Goal: Information Seeking & Learning: Get advice/opinions

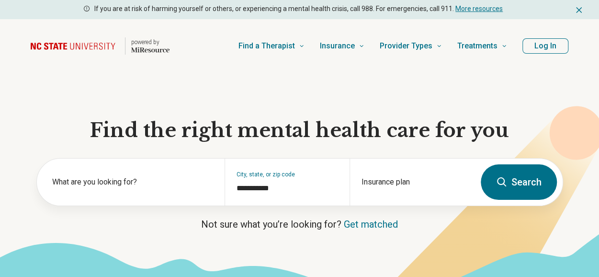
click at [531, 49] on button "Log In" at bounding box center [545, 45] width 46 height 15
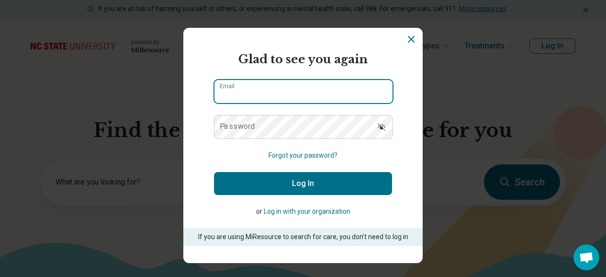
type input "**********"
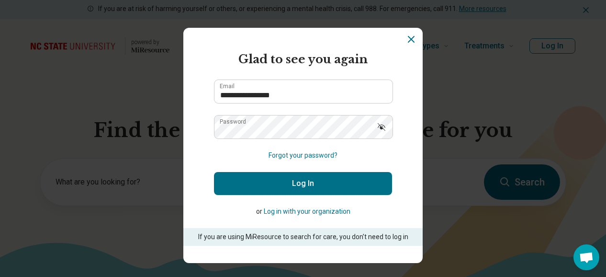
click at [300, 187] on button "Log In" at bounding box center [303, 183] width 178 height 23
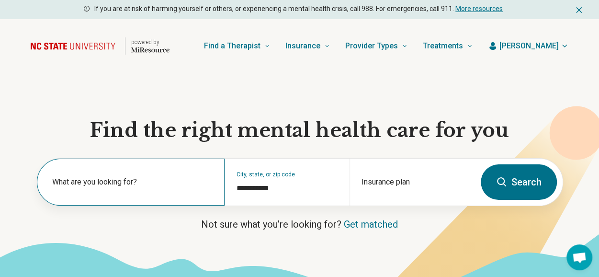
click at [170, 187] on label "What are you looking for?" at bounding box center [132, 181] width 161 height 11
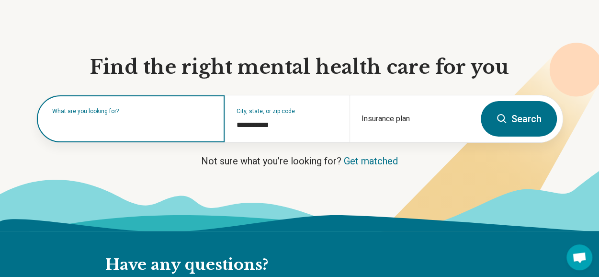
scroll to position [64, 0]
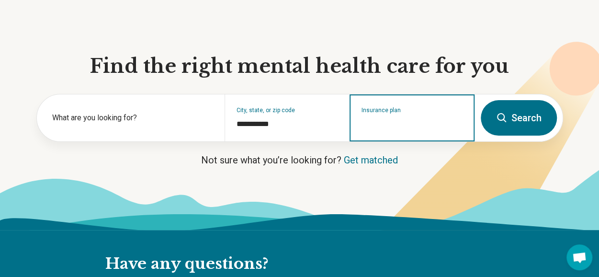
click at [393, 127] on input "Insurance plan" at bounding box center [411, 123] width 101 height 11
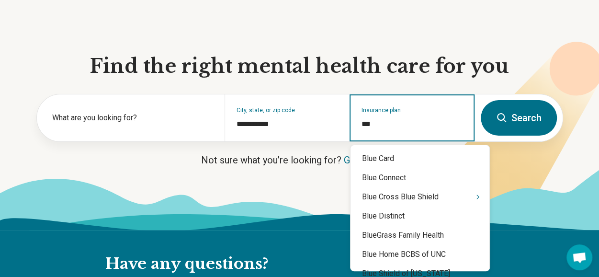
type input "****"
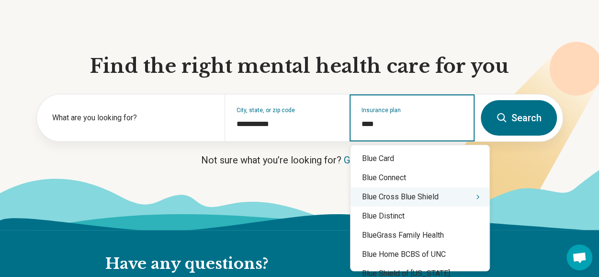
click at [416, 202] on div "Blue Cross Blue Shield" at bounding box center [419, 196] width 139 height 19
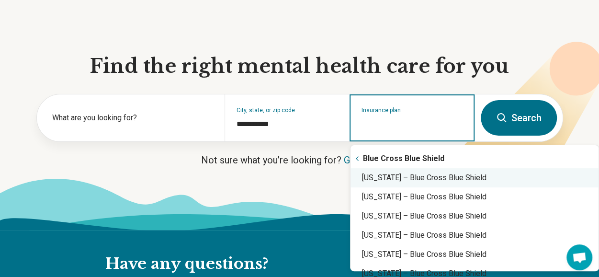
click at [417, 183] on div "North Carolina – Blue Cross Blue Shield" at bounding box center [474, 177] width 248 height 19
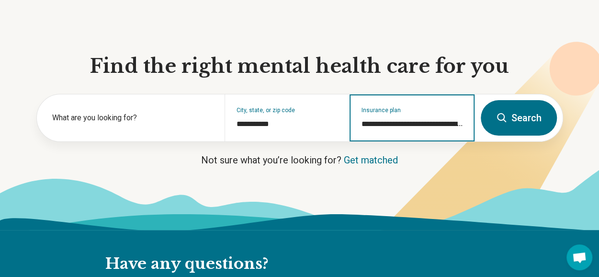
type input "**********"
click at [447, 127] on input "**********" at bounding box center [411, 123] width 101 height 11
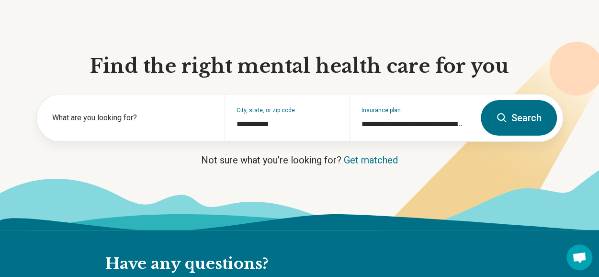
click at [522, 123] on button "Search" at bounding box center [518, 117] width 76 height 35
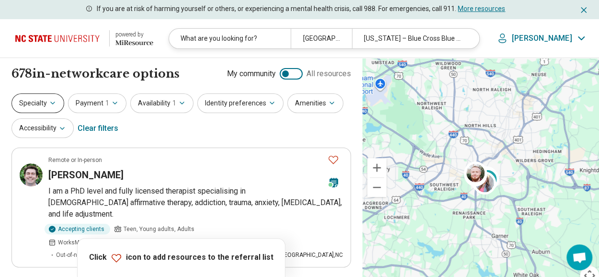
click at [43, 100] on button "Specialty" at bounding box center [37, 103] width 53 height 20
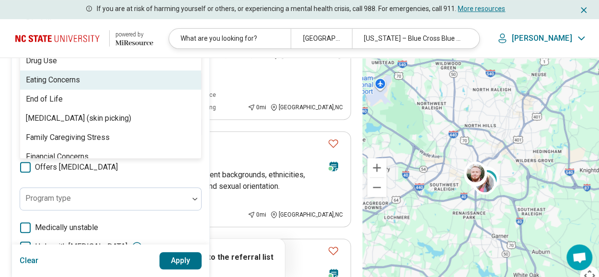
scroll to position [588, 0]
click at [80, 81] on div "Eating Concerns" at bounding box center [53, 79] width 54 height 11
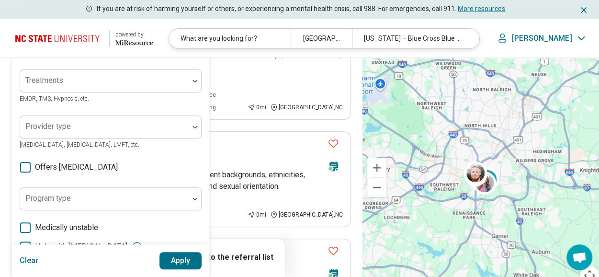
click at [110, 179] on div "Areas of focus Eating Concerns Anxiety, Depression, Self-Esteem, etc. Modalitie…" at bounding box center [111, 155] width 182 height 355
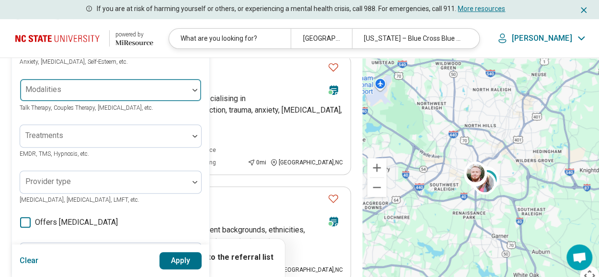
scroll to position [94, 0]
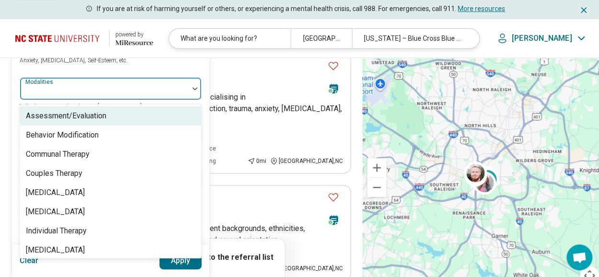
click at [80, 86] on div at bounding box center [104, 92] width 161 height 13
click at [129, 65] on div "Areas of focus Eating Concerns Anxiety, Depression, Self-Esteem, etc. 8 results…" at bounding box center [111, 208] width 182 height 355
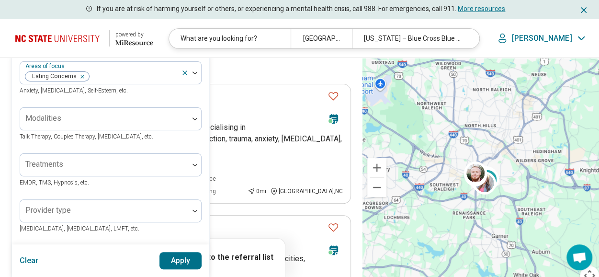
scroll to position [59, 0]
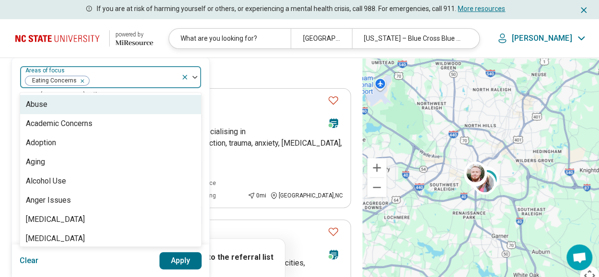
click at [196, 77] on img at bounding box center [194, 77] width 5 height 3
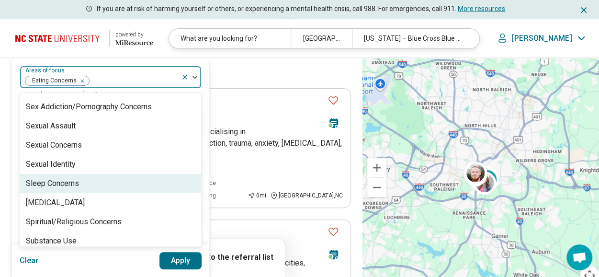
scroll to position [1769, 0]
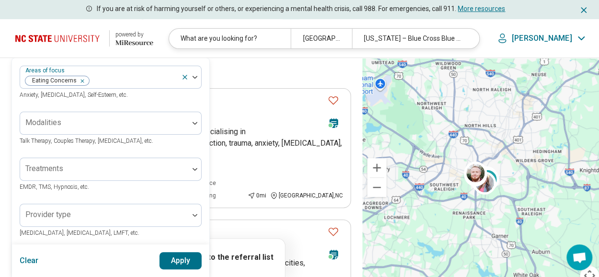
drag, startPoint x: 152, startPoint y: 175, endPoint x: 103, endPoint y: 193, distance: 51.9
click at [103, 193] on div "Areas of focus Eating Concerns Anxiety, Depression, Self-Esteem, etc. Modalitie…" at bounding box center [111, 243] width 182 height 355
click at [188, 262] on button "Apply" at bounding box center [180, 260] width 43 height 17
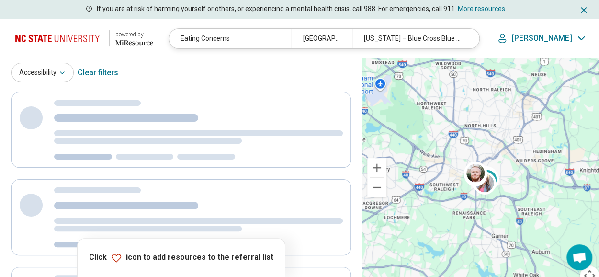
scroll to position [0, 0]
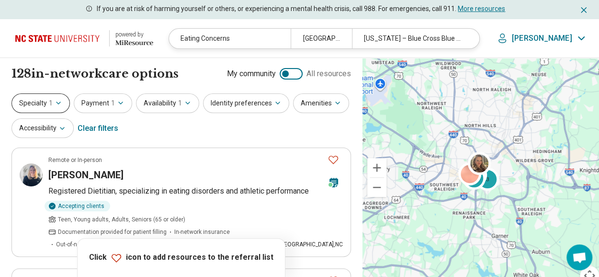
click at [58, 103] on icon "button" at bounding box center [59, 103] width 8 height 8
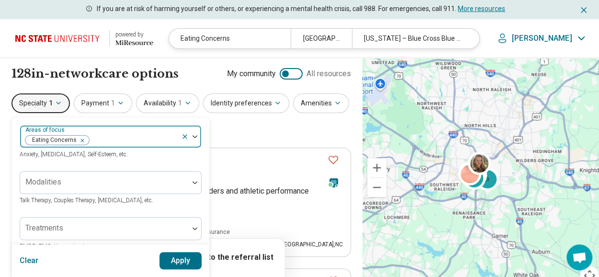
click at [144, 139] on div "Areas of focus Eating Concerns" at bounding box center [111, 136] width 182 height 23
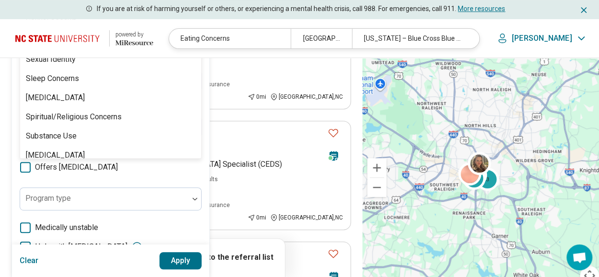
scroll to position [1769, 0]
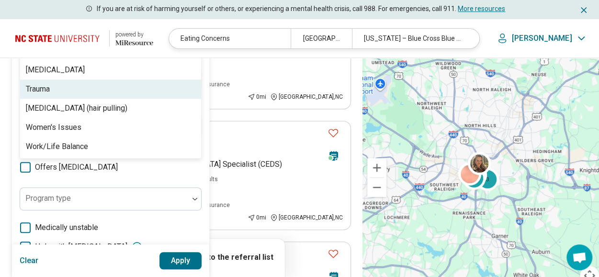
click at [126, 90] on div "Trauma" at bounding box center [110, 88] width 181 height 19
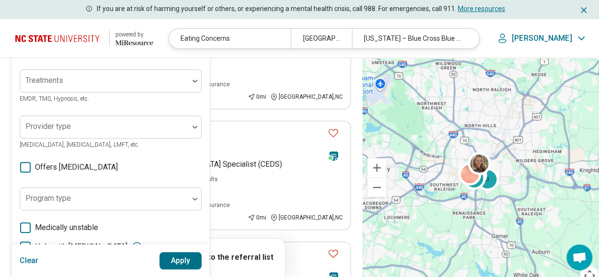
click at [174, 176] on div "Areas of focus Trauma Eating Concerns Anxiety, Depression, Self-Esteem, etc. Mo…" at bounding box center [111, 155] width 182 height 355
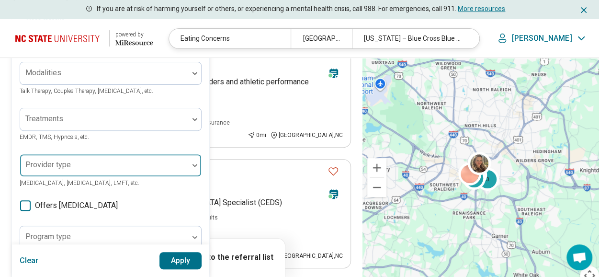
click at [147, 154] on div "Provider type" at bounding box center [111, 165] width 182 height 23
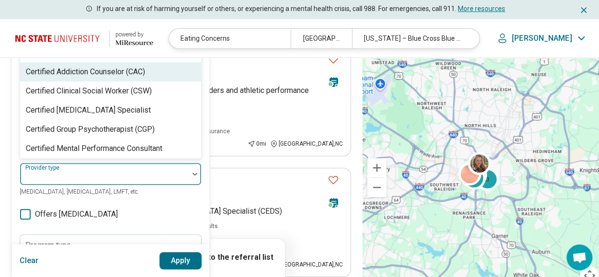
scroll to position [60, 0]
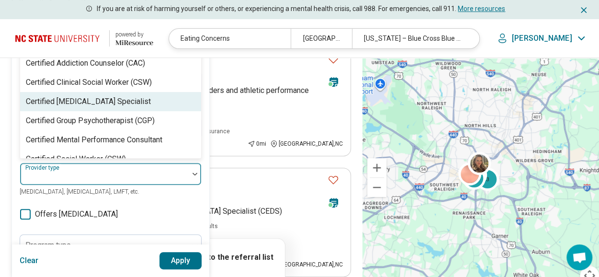
click at [146, 101] on div "Certified Eating Disorder Specialist" at bounding box center [110, 101] width 181 height 19
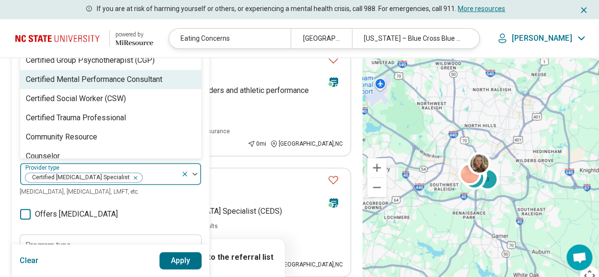
scroll to position [104, 0]
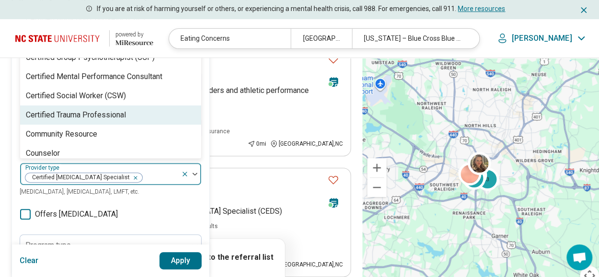
click at [137, 117] on div "Certified Trauma Professional" at bounding box center [110, 114] width 181 height 19
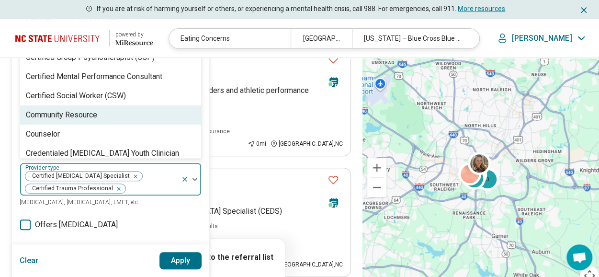
scroll to position [118, 0]
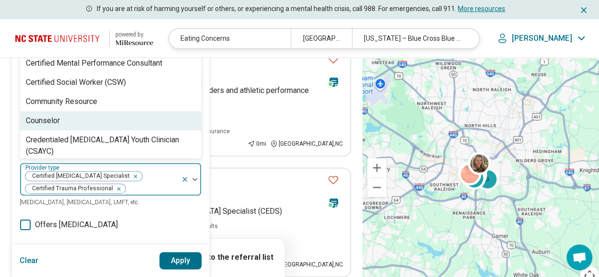
click at [134, 121] on div "Counselor" at bounding box center [110, 120] width 181 height 19
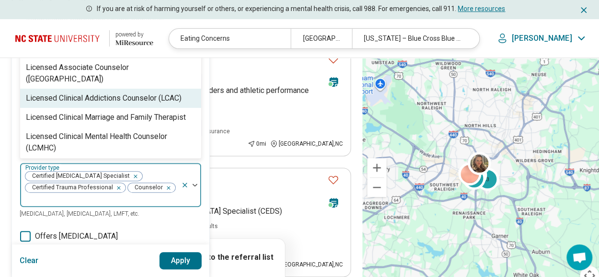
scroll to position [328, 0]
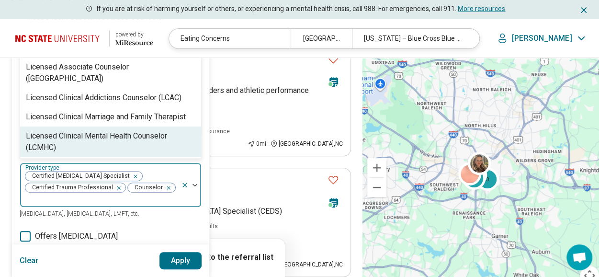
click at [133, 130] on div "Licensed Clinical Mental Health Counselor (LCMHC)" at bounding box center [110, 141] width 169 height 23
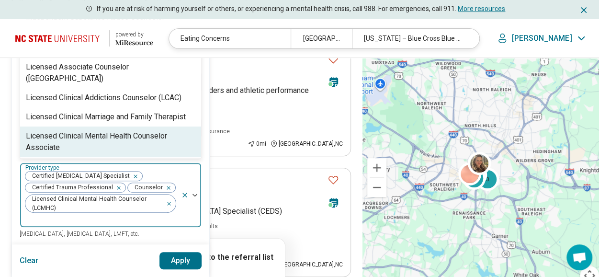
click at [133, 130] on div "Licensed Clinical Mental Health Counselor Associate" at bounding box center [110, 141] width 169 height 23
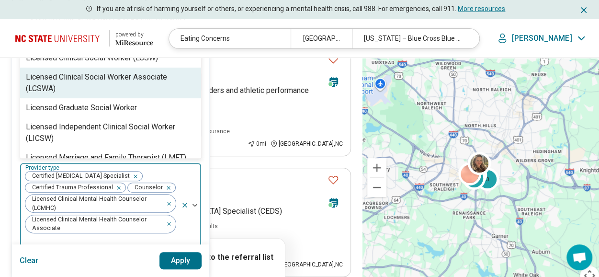
scroll to position [429, 0]
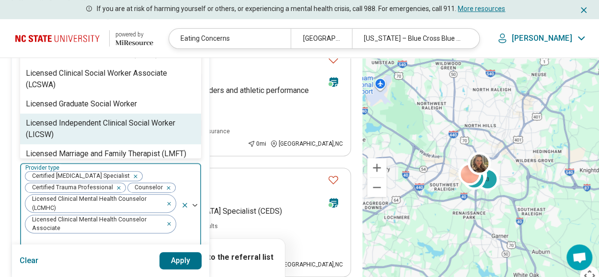
click at [136, 117] on div "Licensed Independent Clinical Social Worker (LICSW)" at bounding box center [110, 128] width 169 height 23
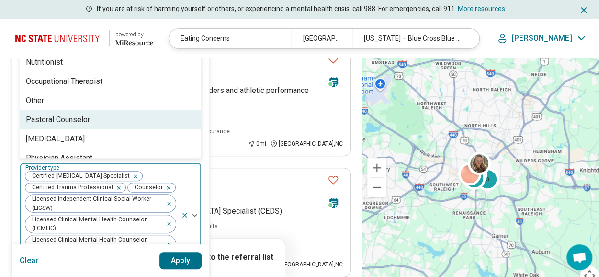
scroll to position [903, 0]
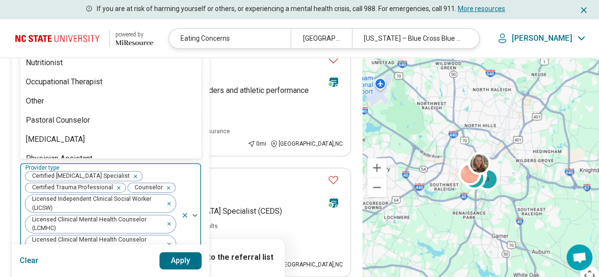
click at [188, 254] on button "Apply" at bounding box center [180, 260] width 43 height 17
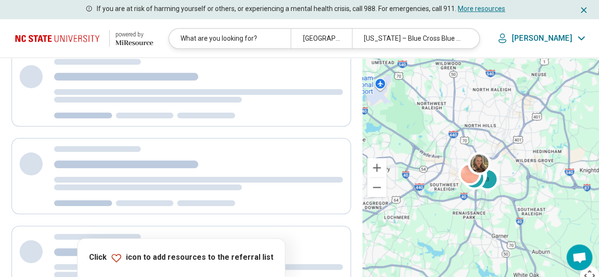
scroll to position [0, 0]
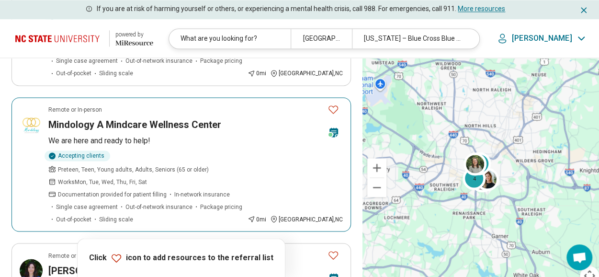
scroll to position [736, 0]
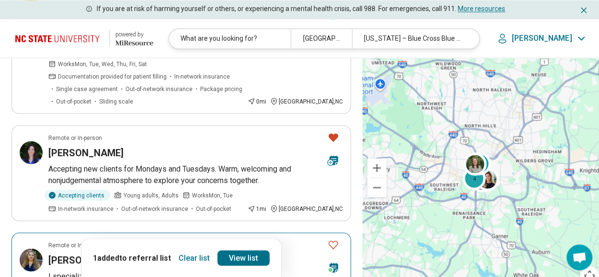
scroll to position [854, 0]
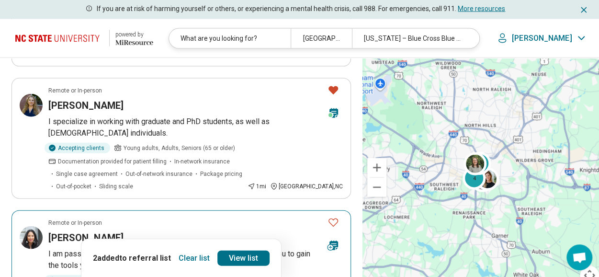
scroll to position [1009, 0]
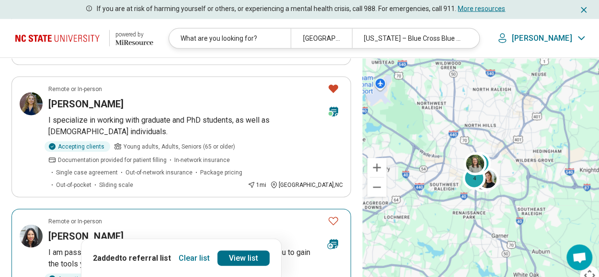
click at [265, 246] on p "I am passionate about meeting you where you are and empowering you to gain the …" at bounding box center [195, 257] width 294 height 23
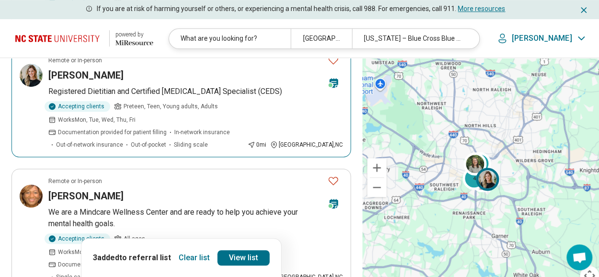
scroll to position [0, 0]
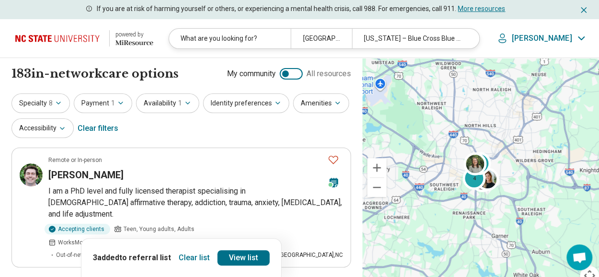
click at [98, 129] on div "Clear filters" at bounding box center [98, 128] width 41 height 23
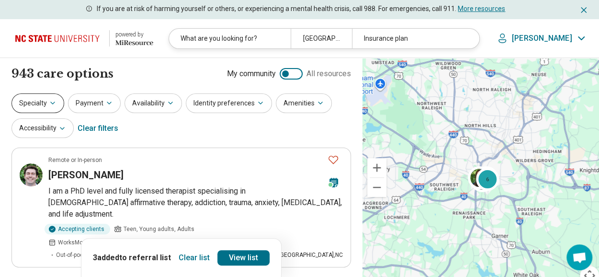
click at [51, 105] on icon "button" at bounding box center [53, 103] width 8 height 8
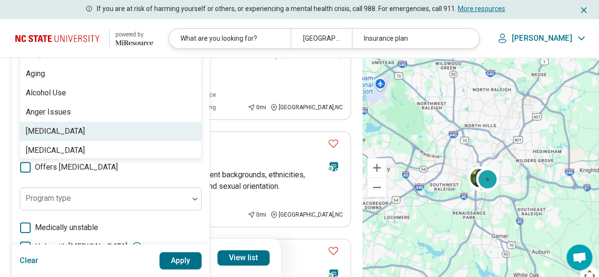
scroll to position [134, 0]
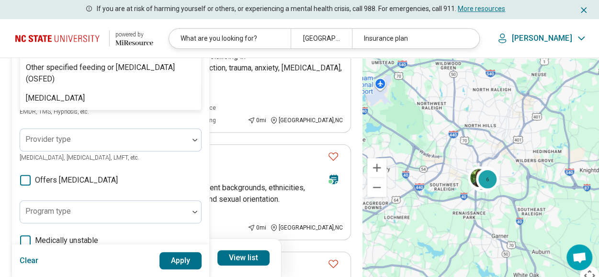
type input "*****"
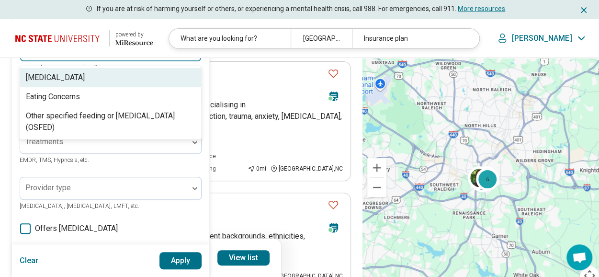
scroll to position [87, 0]
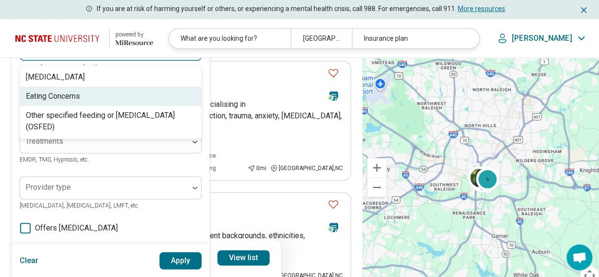
click at [80, 96] on div "Eating Concerns" at bounding box center [53, 95] width 54 height 11
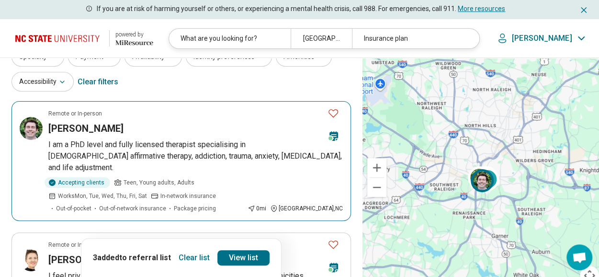
scroll to position [0, 0]
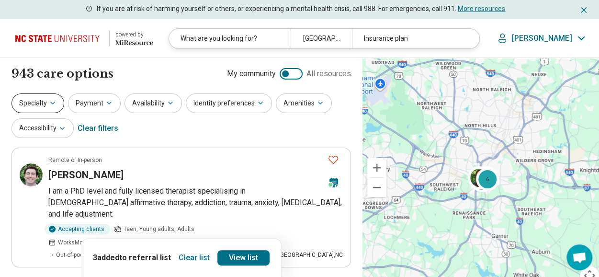
click at [49, 107] on button "Specialty" at bounding box center [37, 103] width 53 height 20
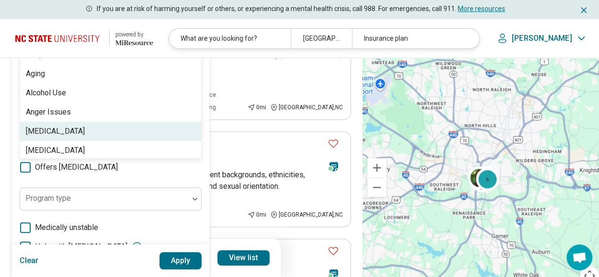
scroll to position [134, 0]
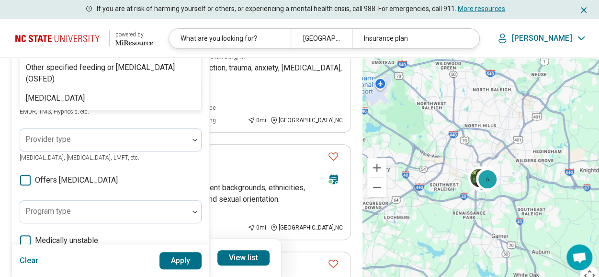
type input "******"
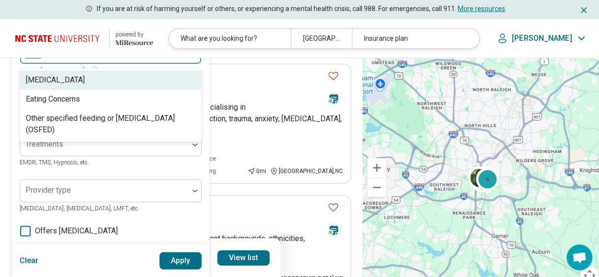
scroll to position [82, 0]
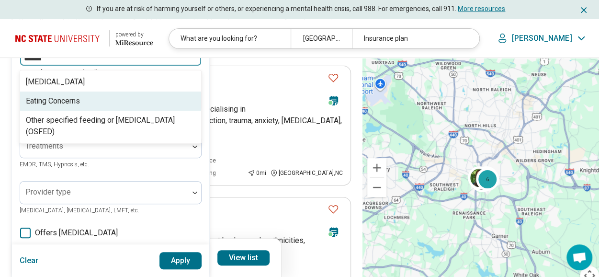
click at [66, 104] on div "Eating Concerns" at bounding box center [53, 100] width 54 height 11
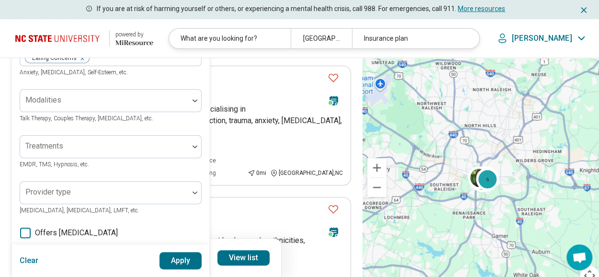
click at [69, 239] on div "Areas of focus Eating Concerns Anxiety, Depression, Self-Esteem, etc. Modalitie…" at bounding box center [111, 220] width 182 height 355
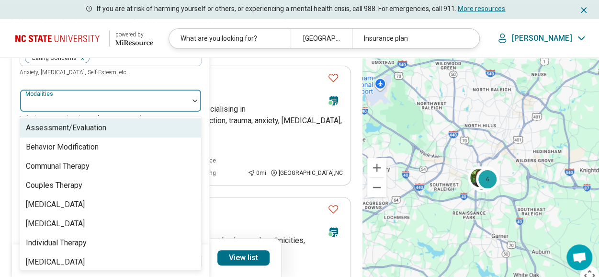
click at [71, 105] on div at bounding box center [104, 104] width 161 height 13
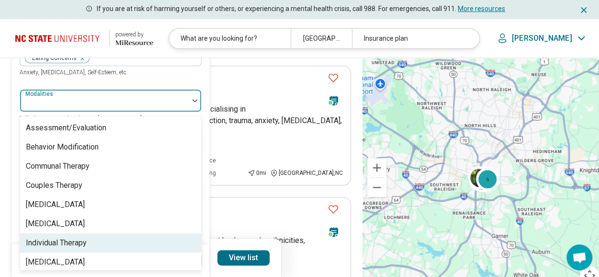
click at [62, 246] on div "Individual Therapy" at bounding box center [56, 242] width 61 height 11
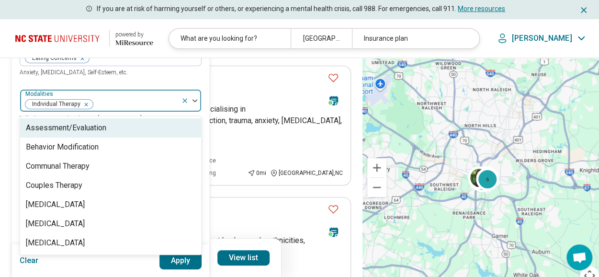
click at [122, 75] on div "Areas of focus Eating Concerns Anxiety, Depression, Self-Esteem, etc." at bounding box center [111, 60] width 182 height 34
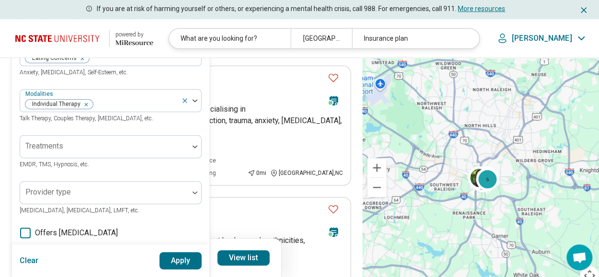
click at [178, 258] on button "Apply" at bounding box center [180, 260] width 43 height 17
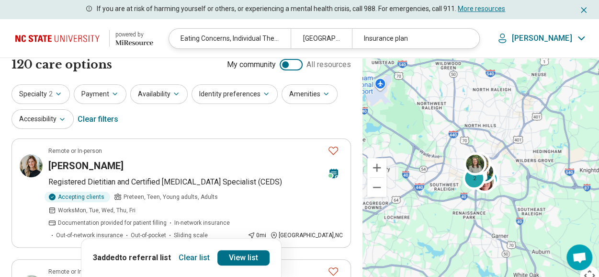
scroll to position [9, 0]
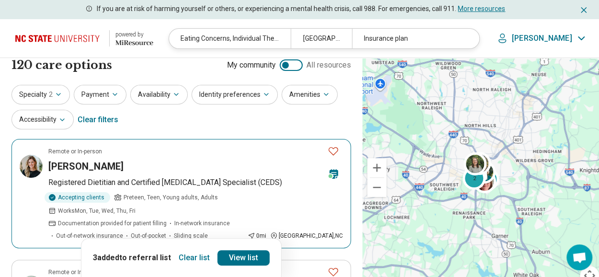
click at [185, 163] on div "Alex Hussey" at bounding box center [183, 165] width 271 height 13
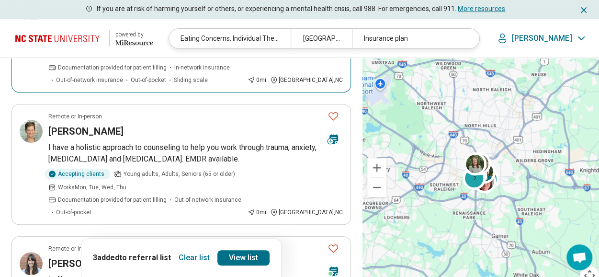
scroll to position [165, 0]
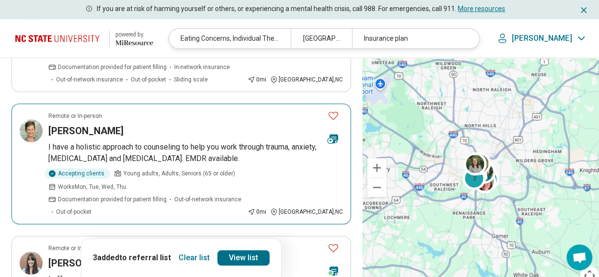
click at [200, 124] on div "Sheila Read" at bounding box center [183, 130] width 271 height 13
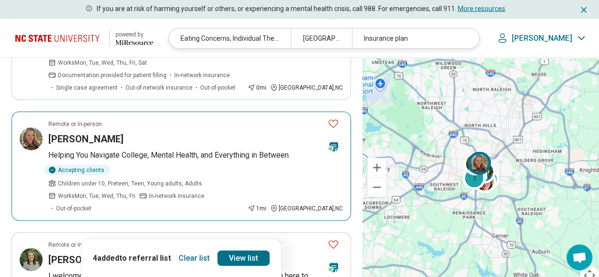
scroll to position [1081, 0]
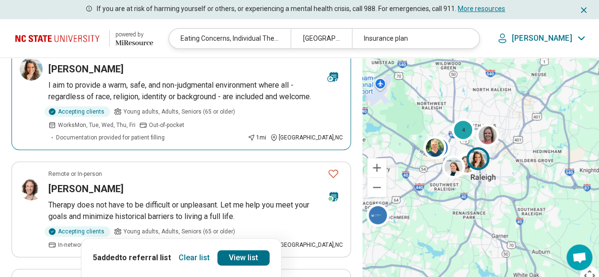
scroll to position [106, 0]
click at [174, 71] on div "[PERSON_NAME]" at bounding box center [183, 68] width 271 height 13
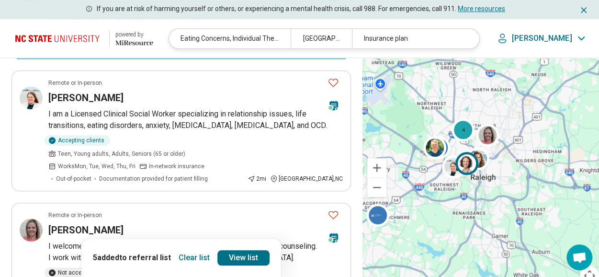
scroll to position [305, 0]
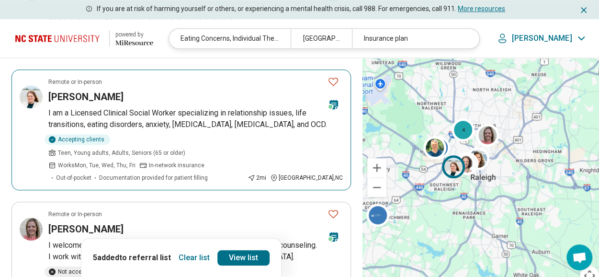
click at [202, 98] on div "Katherine Hanson" at bounding box center [183, 96] width 271 height 13
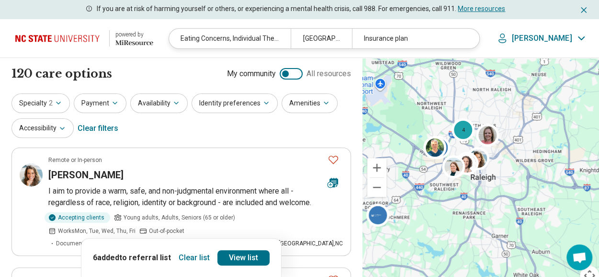
click at [93, 126] on div "Clear filters" at bounding box center [98, 128] width 41 height 23
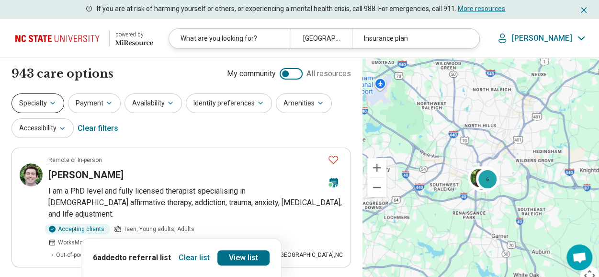
click at [52, 101] on icon "button" at bounding box center [53, 103] width 8 height 8
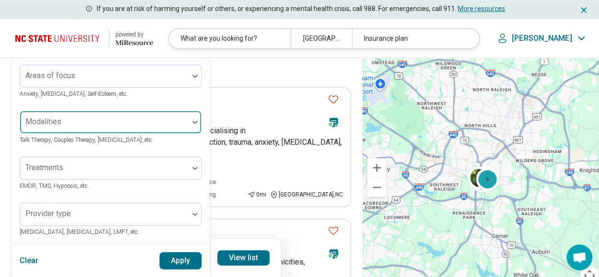
click at [101, 119] on div "Modalities" at bounding box center [111, 122] width 182 height 23
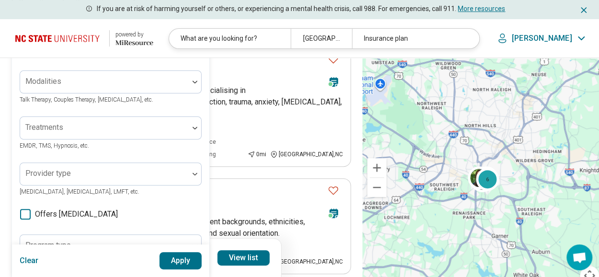
scroll to position [100, 0]
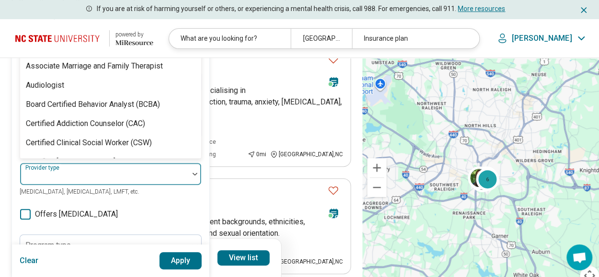
click at [101, 175] on div at bounding box center [104, 177] width 161 height 13
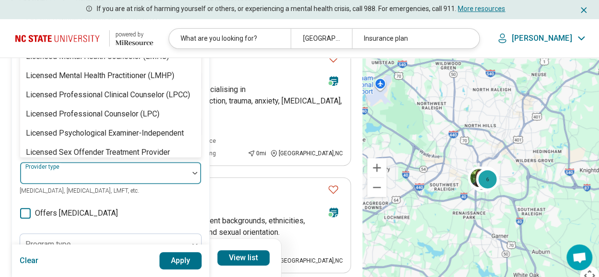
scroll to position [722, 0]
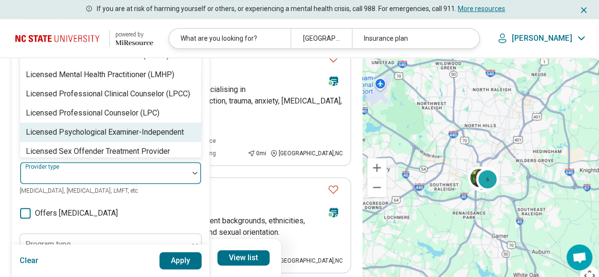
click at [133, 126] on div "Licensed Psychological Examiner-Independent" at bounding box center [105, 131] width 158 height 11
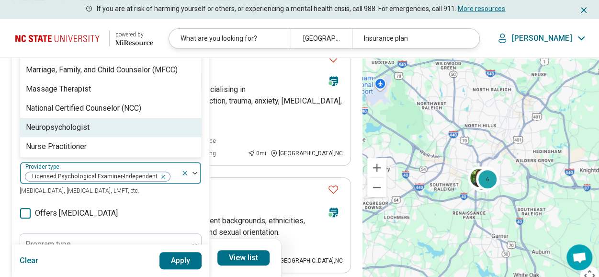
scroll to position [910, 0]
click at [133, 118] on div "Neuropsychologist" at bounding box center [110, 127] width 181 height 19
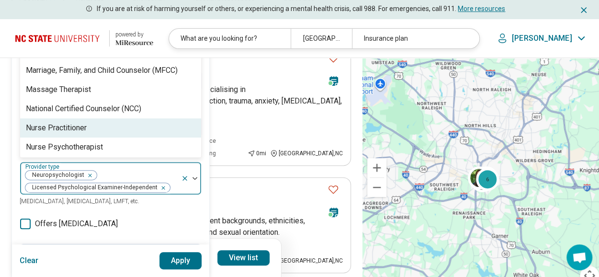
click at [133, 118] on div "Nurse Practitioner" at bounding box center [110, 127] width 181 height 19
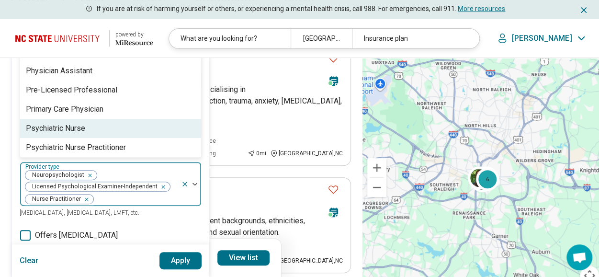
scroll to position [1081, 0]
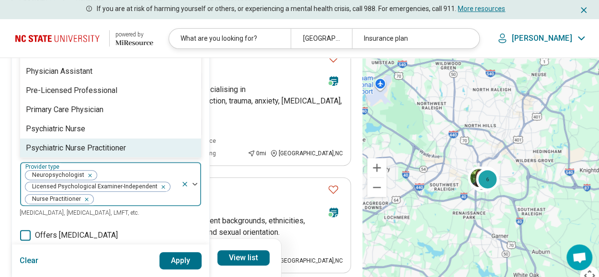
click at [131, 138] on div "Psychiatric Nurse Practitioner" at bounding box center [110, 147] width 181 height 19
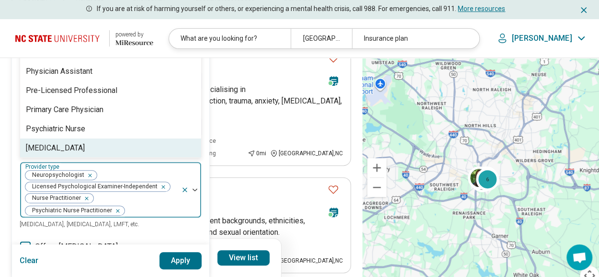
click at [131, 138] on div "[MEDICAL_DATA]" at bounding box center [110, 147] width 181 height 19
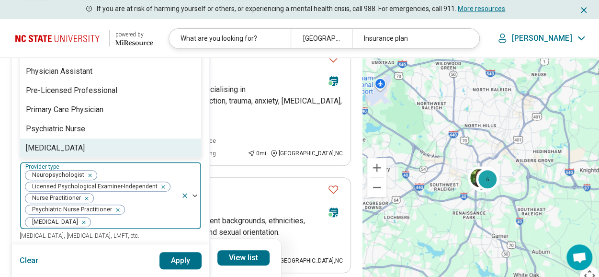
click at [131, 138] on div "Psychologist" at bounding box center [110, 147] width 181 height 19
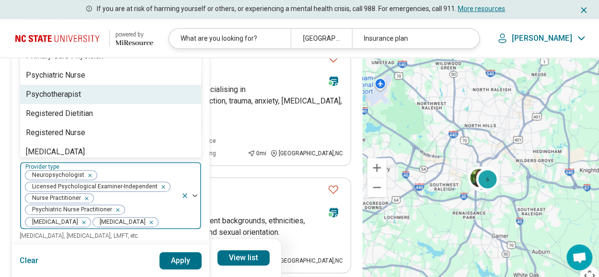
scroll to position [1137, 0]
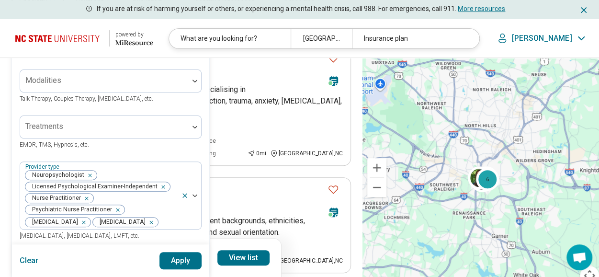
click at [177, 264] on button "Apply" at bounding box center [180, 260] width 43 height 17
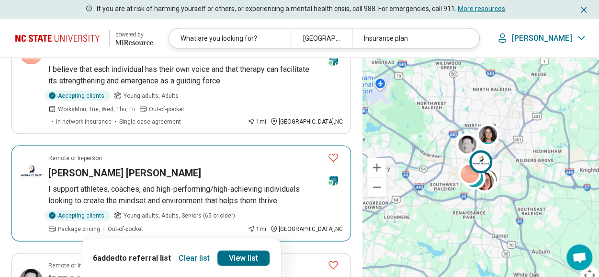
scroll to position [965, 0]
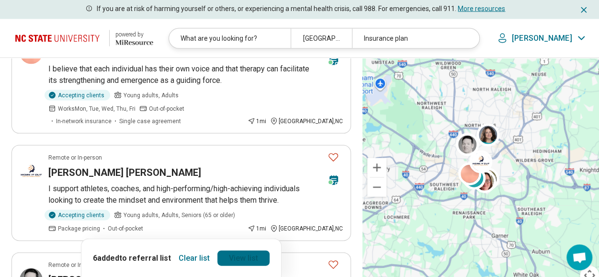
click at [236, 254] on link "View list" at bounding box center [243, 257] width 52 height 15
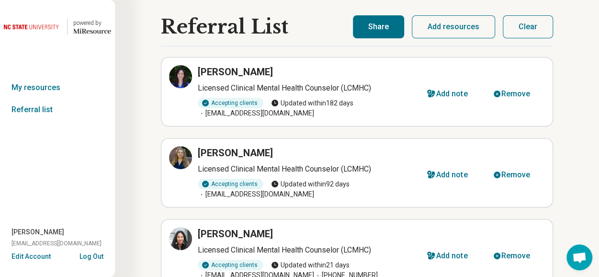
click at [387, 33] on button "Share" at bounding box center [378, 26] width 51 height 23
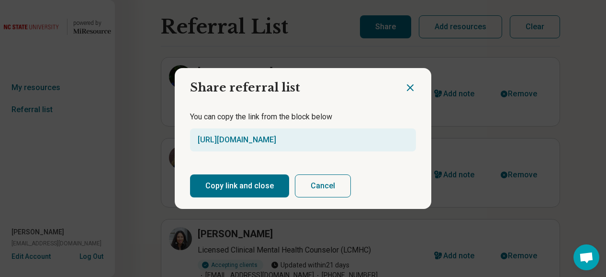
click at [255, 181] on button "Copy link and close" at bounding box center [239, 185] width 99 height 23
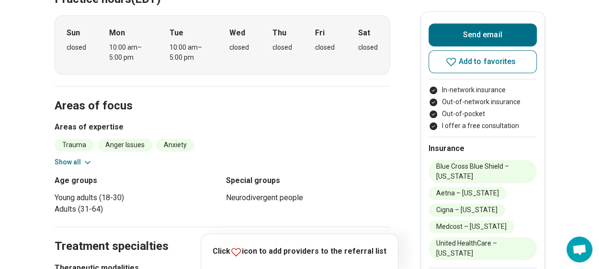
scroll to position [290, 0]
click at [89, 161] on icon at bounding box center [87, 162] width 5 height 2
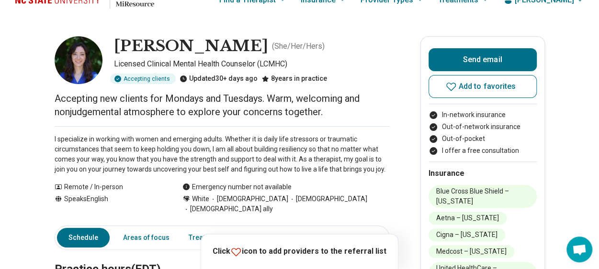
scroll to position [0, 0]
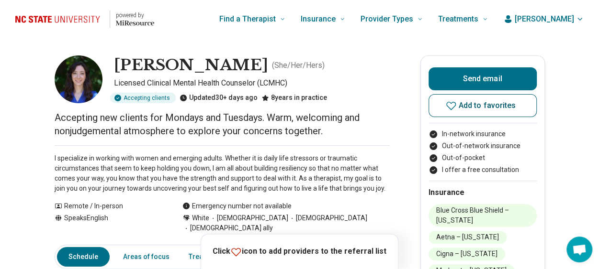
click at [466, 106] on span "Add to favorites" at bounding box center [486, 106] width 57 height 8
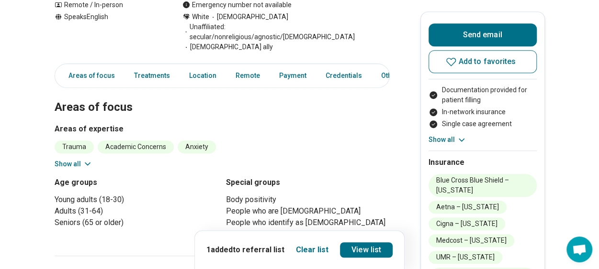
scroll to position [220, 0]
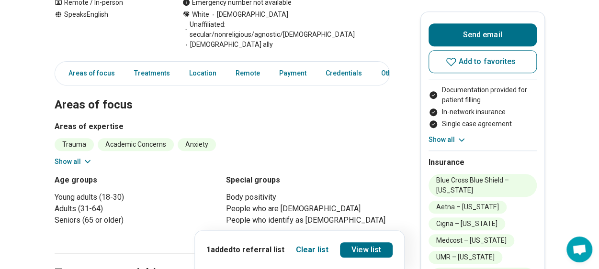
click at [84, 157] on button "Show all" at bounding box center [74, 162] width 38 height 10
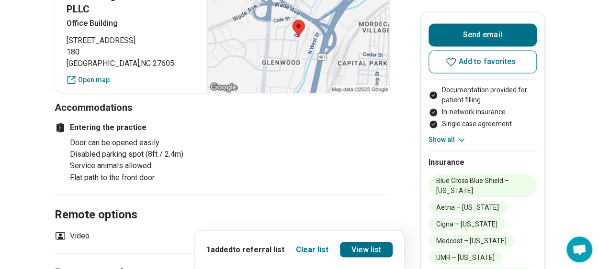
scroll to position [727, 0]
click at [457, 66] on icon at bounding box center [450, 61] width 11 height 11
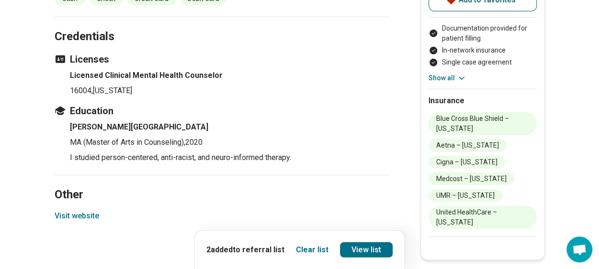
scroll to position [1249, 0]
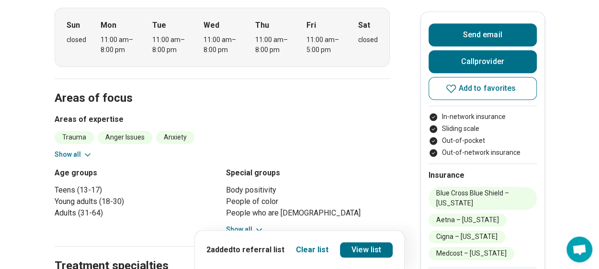
scroll to position [299, 0]
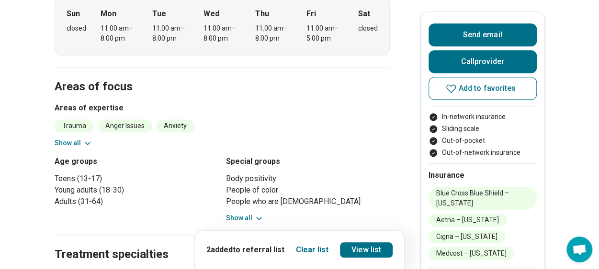
click at [87, 142] on icon at bounding box center [88, 144] width 10 height 10
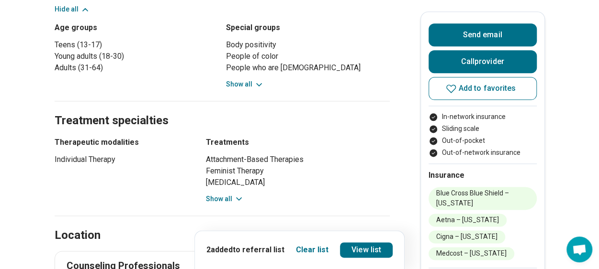
scroll to position [551, 0]
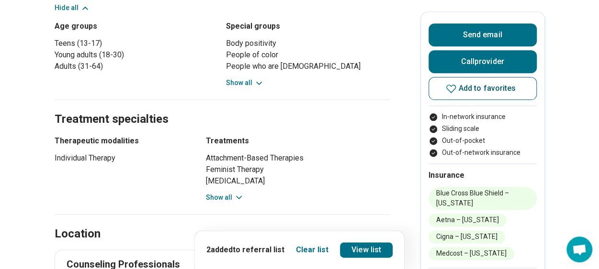
click at [470, 93] on button "Add to favorites" at bounding box center [482, 88] width 108 height 23
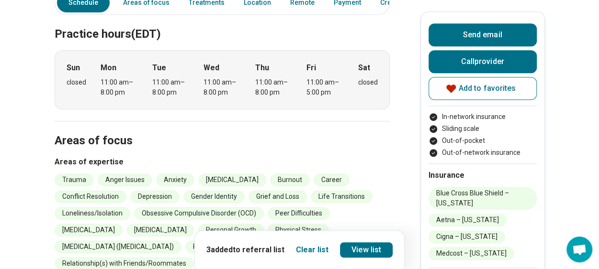
scroll to position [0, 0]
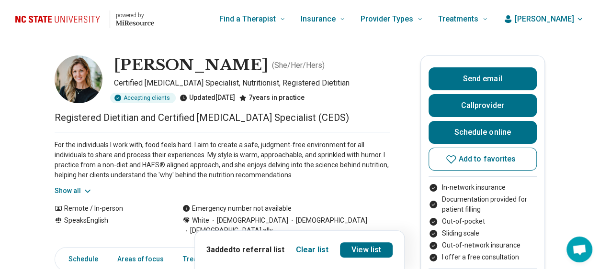
click at [89, 188] on icon at bounding box center [88, 192] width 10 height 10
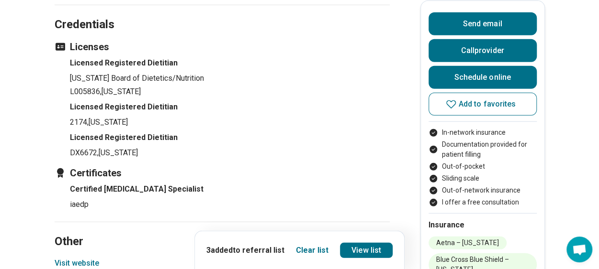
scroll to position [1251, 0]
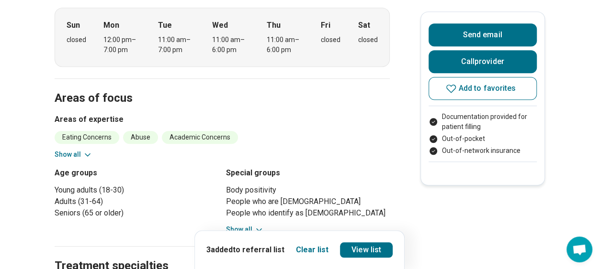
scroll to position [278, 0]
click at [473, 89] on span "Add to favorites" at bounding box center [486, 89] width 57 height 8
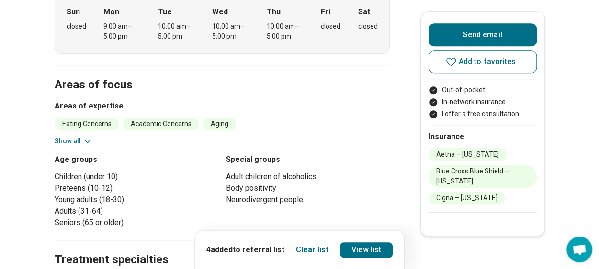
scroll to position [317, 0]
click at [454, 60] on icon at bounding box center [450, 61] width 11 height 11
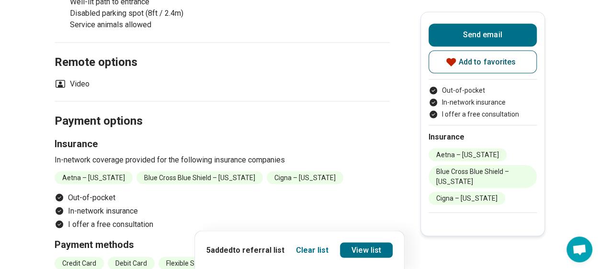
scroll to position [851, 0]
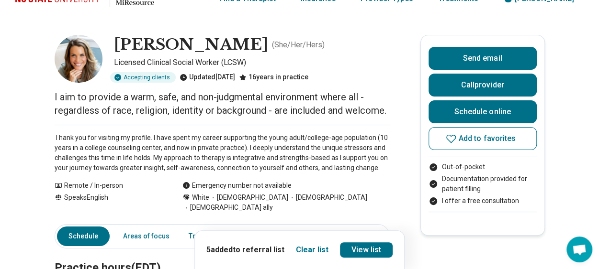
scroll to position [20, 0]
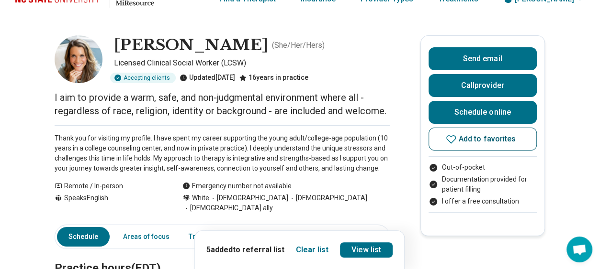
click at [485, 141] on span "Add to favorites" at bounding box center [486, 139] width 57 height 8
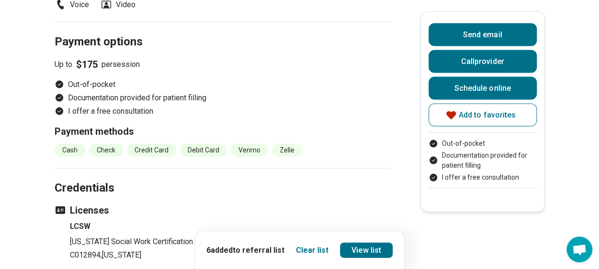
scroll to position [916, 0]
click at [311, 158] on h2 "Credentials" at bounding box center [222, 176] width 335 height 39
click at [456, 117] on icon at bounding box center [451, 115] width 10 height 8
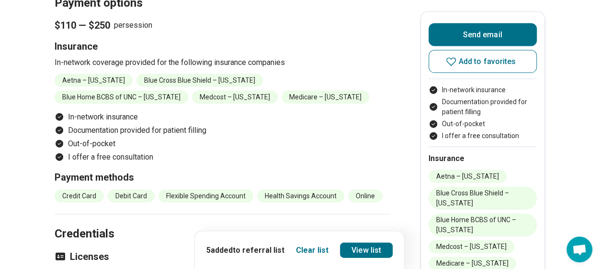
scroll to position [1025, 0]
click at [479, 63] on span "Add to favorites" at bounding box center [486, 62] width 57 height 8
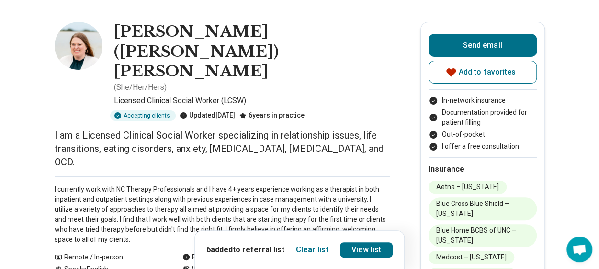
scroll to position [0, 0]
